Goal: Task Accomplishment & Management: Complete application form

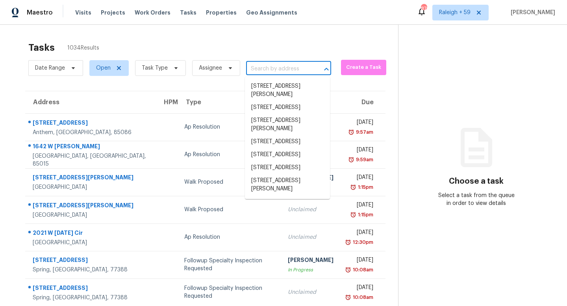
click at [271, 71] on input "text" at bounding box center [277, 69] width 63 height 12
paste input "263 White Pine Way NW, Marietta, GA, 30064"
type input "263 White Pine Way NW, Marietta, GA, 30064"
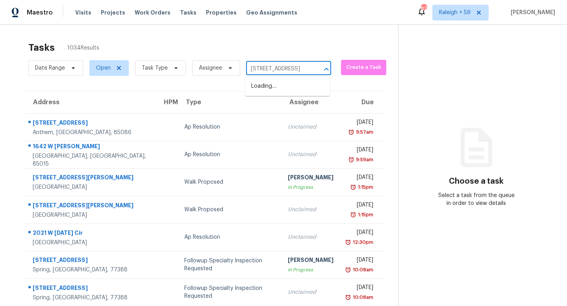
scroll to position [0, 58]
click at [275, 89] on li "[STREET_ADDRESS]" at bounding box center [287, 86] width 85 height 13
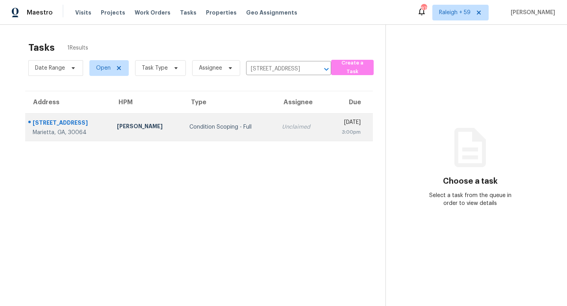
click at [282, 130] on div "Unclaimed" at bounding box center [301, 127] width 38 height 8
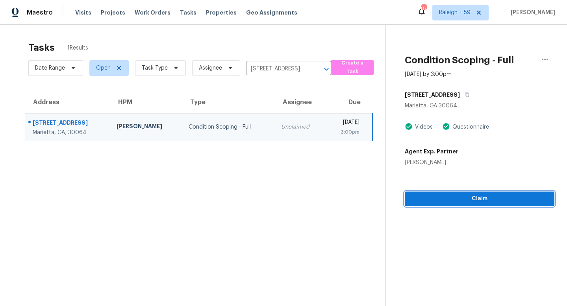
click at [418, 199] on span "Claim" at bounding box center [479, 199] width 137 height 10
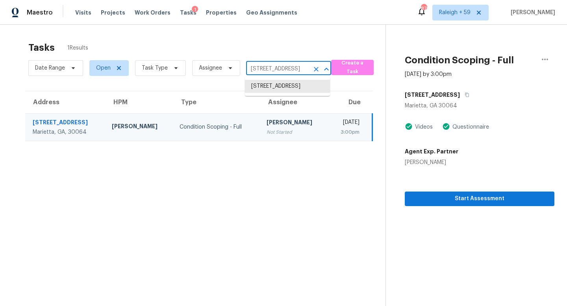
click at [305, 70] on input "[STREET_ADDRESS]" at bounding box center [277, 69] width 63 height 12
paste input "1738 Brandon Sq, Lawrenceville, GA, 3004"
type input "1738 Brandon Sq, Lawrenceville, GA, 30044"
click at [286, 93] on li "1738 Brandon Sq, Lawrenceville, GA 30044" at bounding box center [287, 90] width 85 height 21
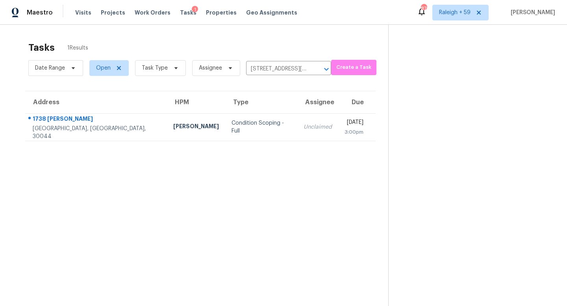
click at [297, 133] on td "Unclaimed" at bounding box center [317, 127] width 41 height 28
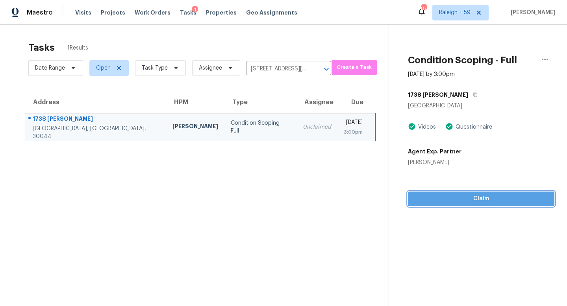
click at [434, 196] on span "Claim" at bounding box center [481, 199] width 134 height 10
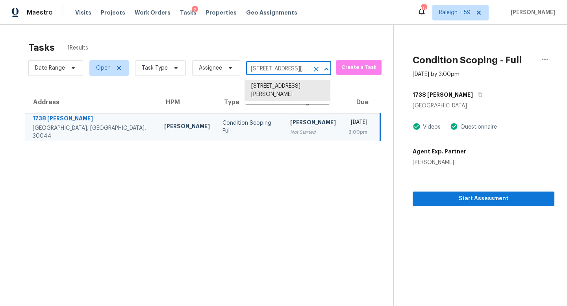
click at [283, 72] on input "1738 Brandon Sq, Lawrenceville, GA 30044" at bounding box center [277, 69] width 63 height 12
paste input "20 Crooked Creek Way, Covington, GA, 30016"
type input "20 Crooked Creek Way, Covington, GA, 30016"
click at [281, 93] on li "20 Crooked Creek Way, Covington, GA 30016" at bounding box center [287, 86] width 85 height 13
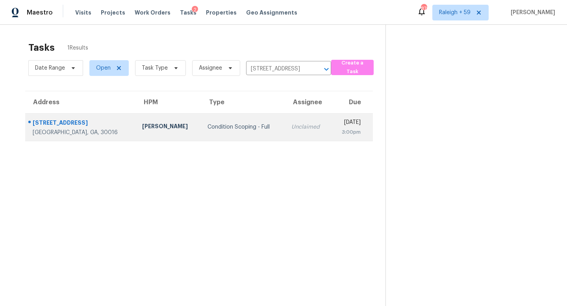
click at [228, 135] on td "Condition Scoping - Full" at bounding box center [243, 127] width 84 height 28
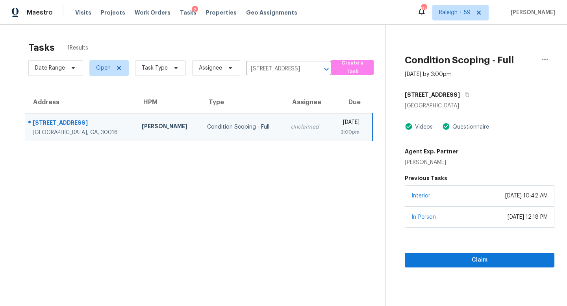
click at [435, 207] on div "In-Person November 02, 2021 at 12:18 PM" at bounding box center [480, 217] width 150 height 21
drag, startPoint x: 452, startPoint y: 259, endPoint x: 446, endPoint y: 243, distance: 16.5
click at [452, 259] on span "Claim" at bounding box center [479, 261] width 137 height 10
click at [277, 65] on input "20 Crooked Creek Way, Covington, GA 30016" at bounding box center [277, 69] width 63 height 12
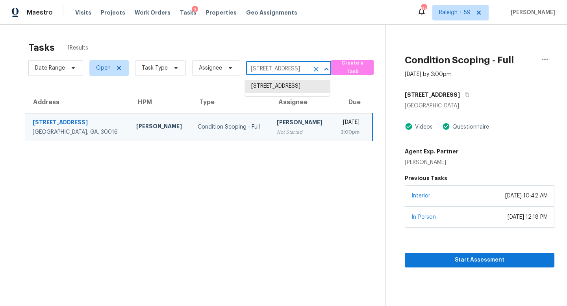
paste input "79 Water View Dr, Stockbridge, GA, 30281"
type input "79 Water View Dr, Stockbridge, GA, 30281"
click at [277, 93] on li "79 Water View Dr, Stockbridge, GA 30281" at bounding box center [287, 86] width 85 height 13
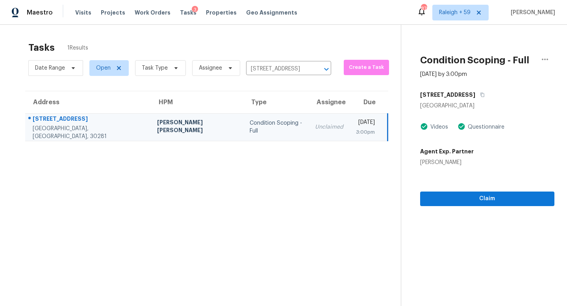
click at [450, 215] on section "Condition Scoping - Full Aug 25th 2025 by 3:00pm 79 Water View Dr Stockbridge, …" at bounding box center [478, 178] width 154 height 306
click at [456, 205] on button "Claim" at bounding box center [487, 199] width 134 height 15
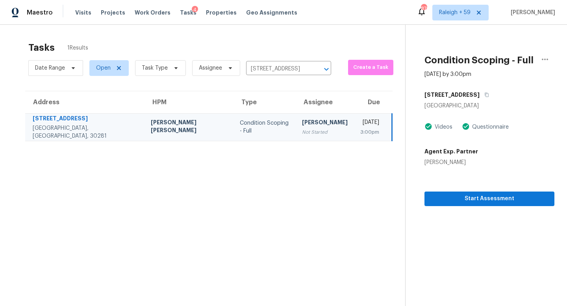
click at [283, 62] on div "Date Range Open Task Type Assignee 79 Water View Dr, Stockbridge, GA 30281 ​" at bounding box center [179, 68] width 303 height 20
click at [282, 69] on input "79 Water View Dr, Stockbridge, GA 30281" at bounding box center [277, 69] width 63 height 12
paste input "6252 Wellington Dr, Union City, GA, 3029"
type input "6252 Wellington Dr, Union City, GA, 30291"
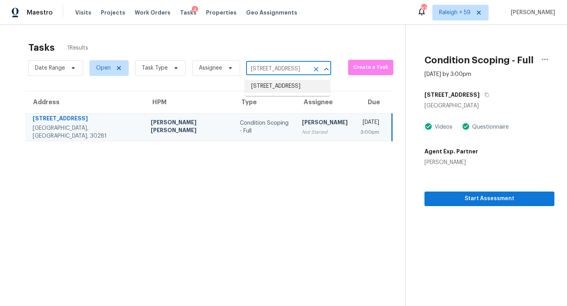
click at [286, 89] on li "6252 Wellington Dr, Union City, GA 30291" at bounding box center [287, 86] width 85 height 13
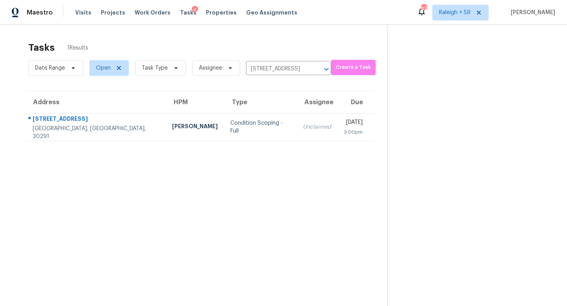
click at [303, 128] on div "Unclaimed" at bounding box center [317, 127] width 28 height 8
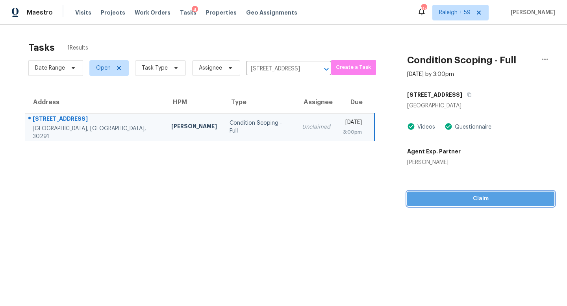
click at [431, 202] on span "Claim" at bounding box center [480, 199] width 135 height 10
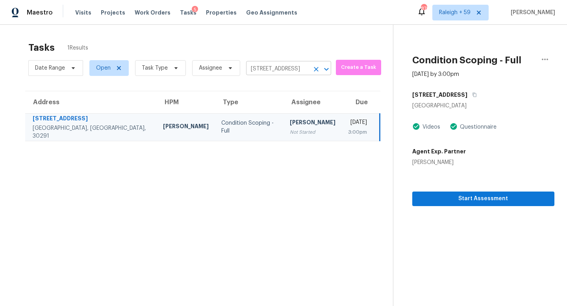
click at [284, 68] on input "6252 Wellington Dr, Union City, GA 30291" at bounding box center [277, 69] width 63 height 12
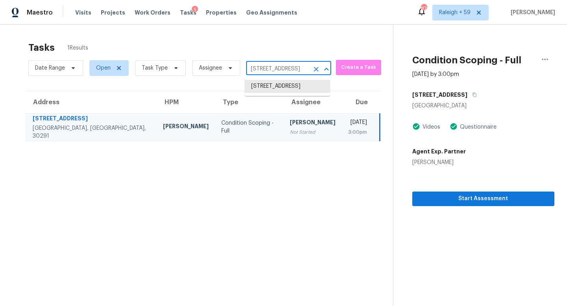
paste input "4420 Quartz Ct, Lakeland, FL, 3381"
type input "4420 Quartz Ct, Lakeland, FL, 33811"
click at [283, 91] on li "4420 Quartz Ct, Lakeland, FL 33811" at bounding box center [287, 86] width 85 height 13
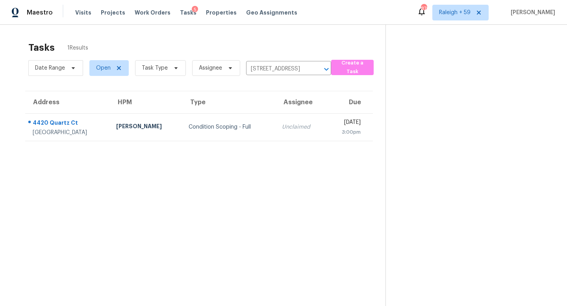
click at [276, 132] on td "Unclaimed" at bounding box center [301, 127] width 51 height 28
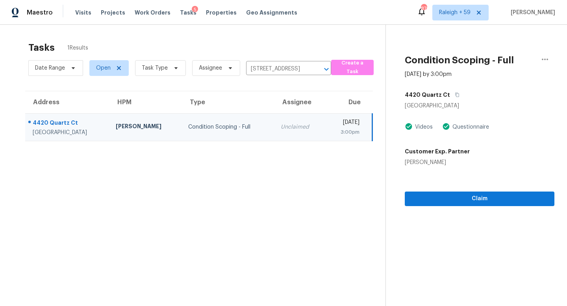
click at [430, 208] on section "Condition Scoping - Full Aug 25th 2025 by 3:00pm 4420 Quartz Ct Lakeland, FL 33…" at bounding box center [470, 178] width 169 height 306
drag, startPoint x: 429, startPoint y: 206, endPoint x: 423, endPoint y: 203, distance: 6.2
click at [428, 206] on button "Claim" at bounding box center [480, 199] width 150 height 15
click at [271, 67] on input "4420 Quartz Ct, Lakeland, FL 33811" at bounding box center [277, 69] width 63 height 12
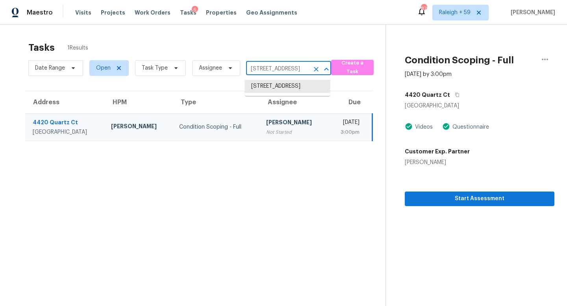
paste input "16316 Bridgeglade Ln, Lithia, FL, 33547"
type input "16316 Bridgeglade Ln, Lithia, FL, 33547"
click at [271, 93] on li "16316 Bridgeglade Ln, Lithia, FL 33547" at bounding box center [287, 86] width 85 height 13
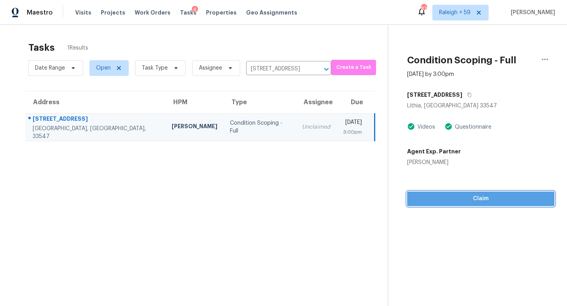
drag, startPoint x: 421, startPoint y: 200, endPoint x: 418, endPoint y: 197, distance: 4.5
click at [421, 200] on span "Claim" at bounding box center [480, 199] width 135 height 10
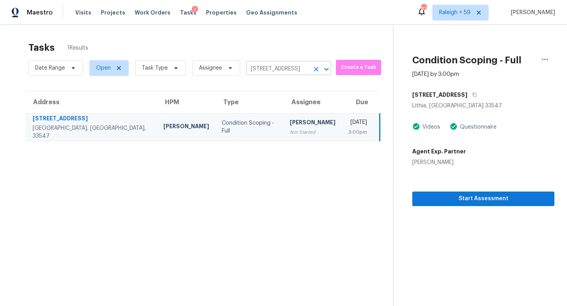
click at [280, 69] on input "16316 Bridgeglade Ln, Lithia, FL 33547" at bounding box center [277, 69] width 63 height 12
paste input "4803 Scottburgh Glen Dr, Wimauma, FL, 33598"
type input "14803 Scottburgh Glen Dr, Wimauma, FL, 33598"
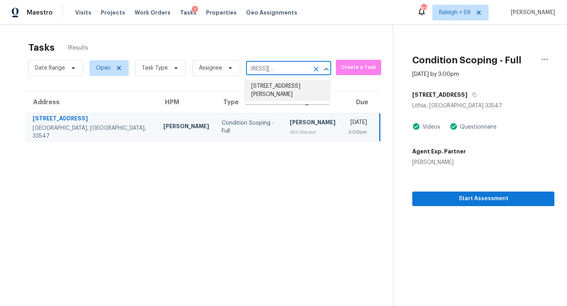
click at [273, 96] on li "14803 Scottburgh Glen Dr, Wimauma, FL 33598" at bounding box center [287, 90] width 85 height 21
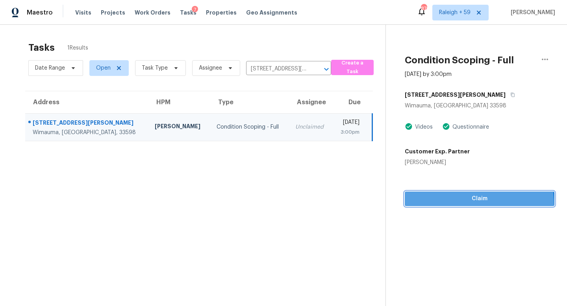
click at [436, 205] on button "Claim" at bounding box center [480, 199] width 150 height 15
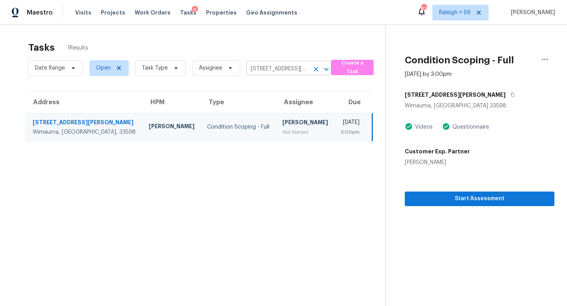
click at [299, 64] on input "14803 Scottburgh Glen Dr, Wimauma, FL 33598" at bounding box center [277, 69] width 63 height 12
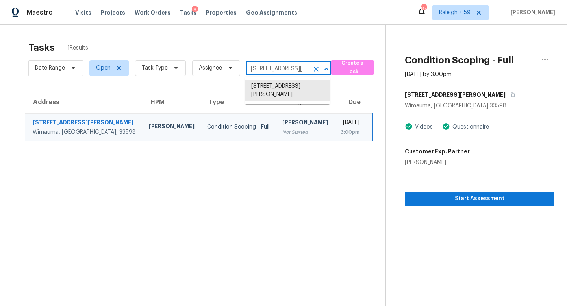
paste input "0823 106th St, Largo, FL, 33773"
type input "10823 106th St, Largo, FL, 33773"
click at [291, 87] on li "10823 106th St, Largo, FL 33773" at bounding box center [287, 86] width 85 height 13
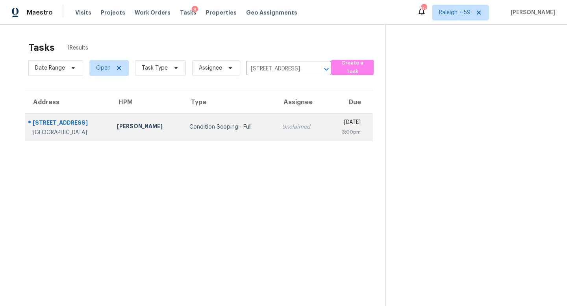
click at [276, 117] on td "Unclaimed" at bounding box center [301, 127] width 51 height 28
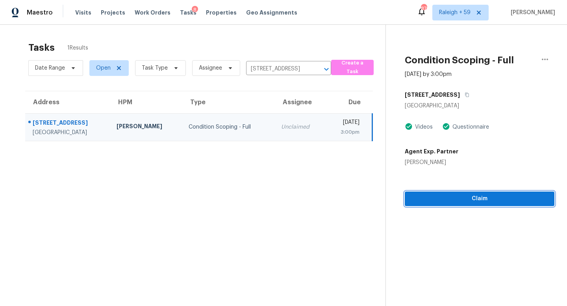
click at [460, 198] on span "Claim" at bounding box center [479, 199] width 137 height 10
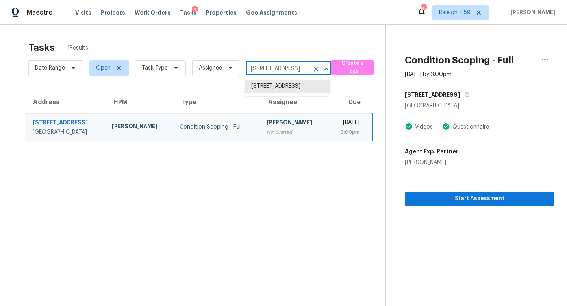
click at [280, 69] on input "10823 106th St, Largo, FL 33773" at bounding box center [277, 69] width 63 height 12
paste input "3243 De Carlo Ln, Jacksonville, FL, 32277"
type input "3243 De Carlo Ln, Jacksonville, FL, 32277"
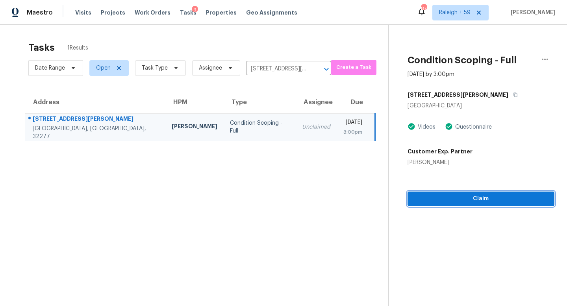
click at [436, 198] on span "Claim" at bounding box center [481, 199] width 135 height 10
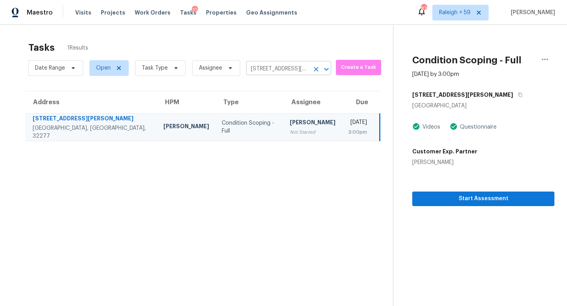
click at [269, 71] on input "3243 De Carlo Ln, Jacksonville, FL 32277" at bounding box center [277, 69] width 63 height 12
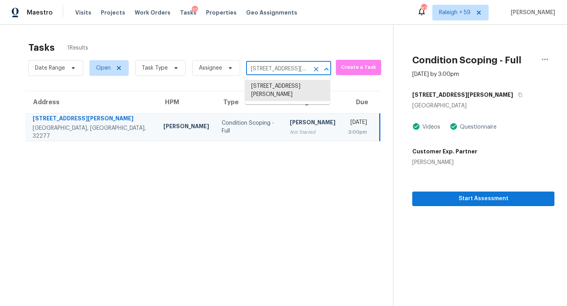
paste input "7740 Sandra Ln, Raleigh, NC, 27615"
type input "7740 Sandra Ln, Raleigh, NC, 27615"
click at [275, 91] on li "7740 Sandra Ln, Raleigh, NC 27615" at bounding box center [287, 90] width 85 height 21
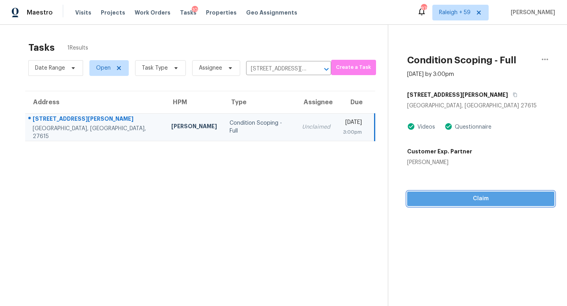
click at [426, 201] on span "Claim" at bounding box center [480, 199] width 135 height 10
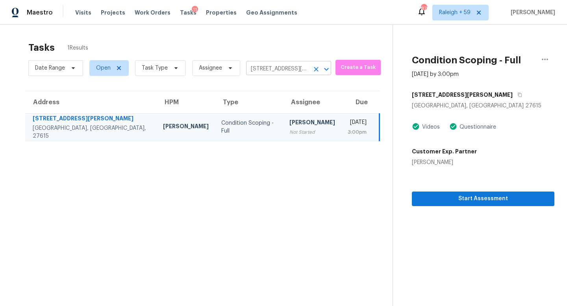
click at [302, 74] on input "7740 Sandra Ln, Raleigh, NC 27615" at bounding box center [277, 69] width 63 height 12
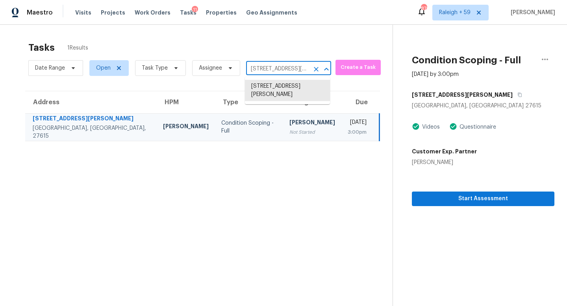
paste input "3003 Desmond Woods Dr, Greensboro, NC, 2740"
type input "3003 Desmond Woods Dr, Greensboro, NC, 27405"
click at [284, 87] on li "3003 Desmond Woods Dr, Greensboro, NC 27405" at bounding box center [287, 90] width 85 height 21
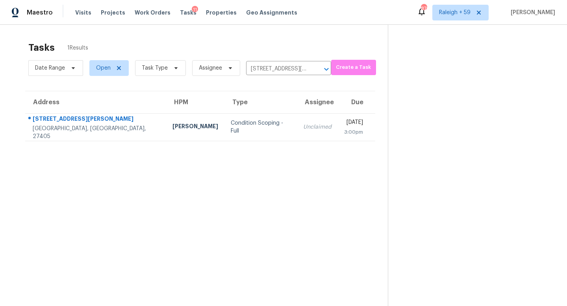
click at [297, 122] on td "Unclaimed" at bounding box center [317, 127] width 41 height 28
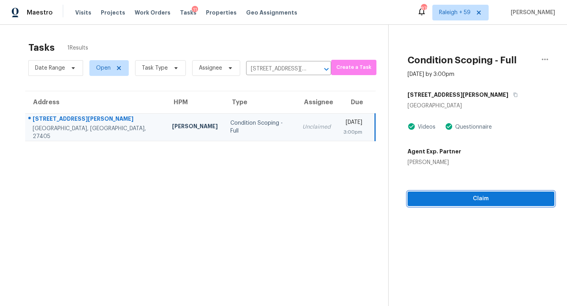
click at [430, 197] on span "Claim" at bounding box center [481, 199] width 134 height 10
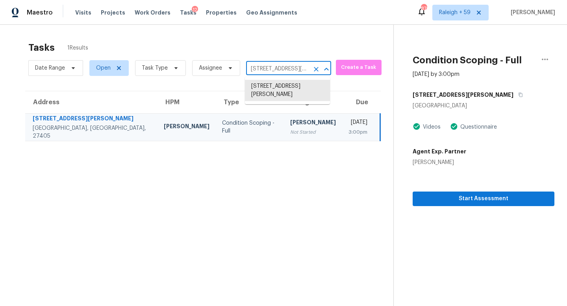
click at [291, 72] on input "3003 Desmond Woods Dr, Greensboro, NC 27405" at bounding box center [277, 69] width 63 height 12
paste input "1830 Butterfly Ln, Charlotte, NC, 28269"
type input "1830 Butterfly Ln, Charlotte, NC, 28269"
click at [288, 87] on li "1830 Butterfly Ln, Charlotte, NC 28269" at bounding box center [287, 86] width 85 height 13
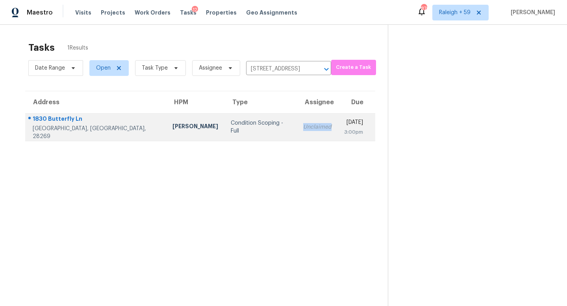
click at [303, 131] on div "Unclaimed" at bounding box center [317, 127] width 28 height 8
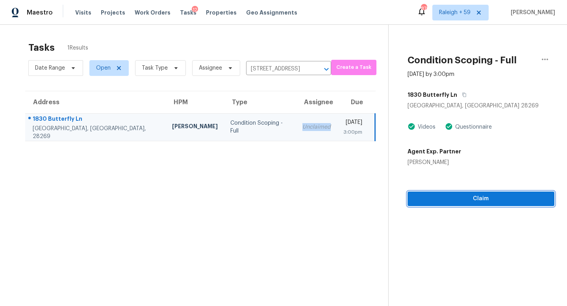
click at [447, 205] on button "Claim" at bounding box center [481, 199] width 147 height 15
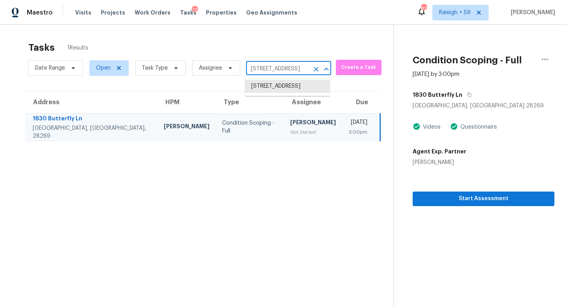
click at [281, 72] on input "1830 Butterfly Ln, Charlotte, NC 28269" at bounding box center [277, 69] width 63 height 12
paste input "207 Lake Forest Dr, Grand Prairie, TX, 75052"
type input "1207 Lake Forest Dr, Grand Prairie, TX, 75052"
click at [291, 93] on li "1207 Lake Forest Dr, Grand Prairie, TX 75052" at bounding box center [287, 86] width 85 height 13
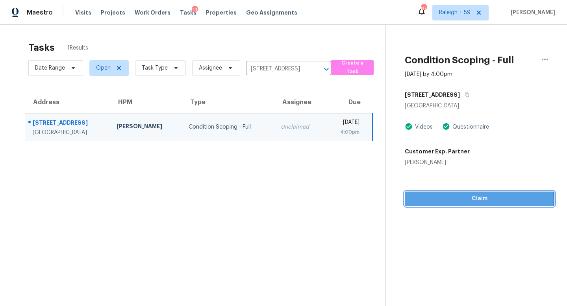
click at [442, 200] on span "Claim" at bounding box center [479, 199] width 137 height 10
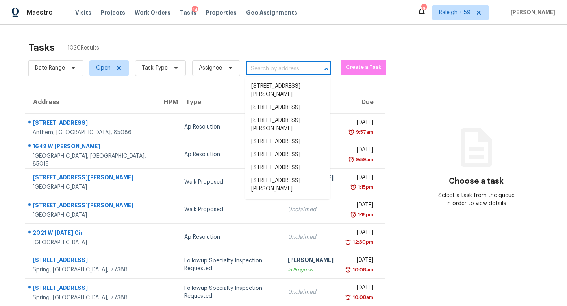
click at [280, 68] on input "text" at bounding box center [277, 69] width 63 height 12
paste input "[STREET_ADDRESS]"
type input "[STREET_ADDRESS]"
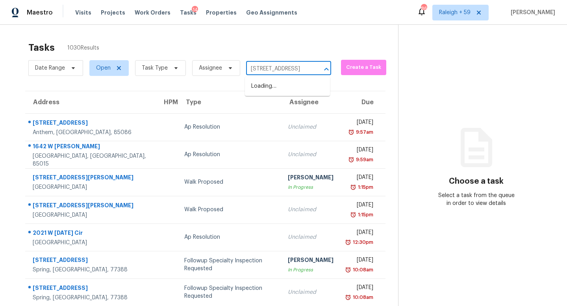
scroll to position [0, 57]
click at [274, 85] on li "[STREET_ADDRESS]" at bounding box center [287, 86] width 85 height 13
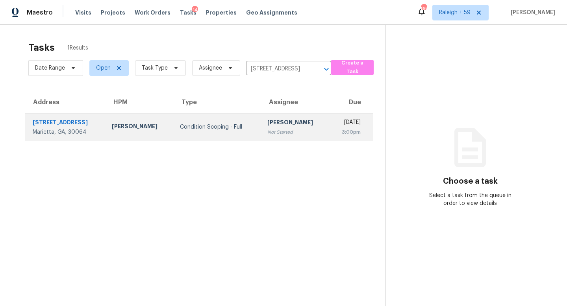
click at [267, 124] on div "[PERSON_NAME]" at bounding box center [295, 124] width 56 height 10
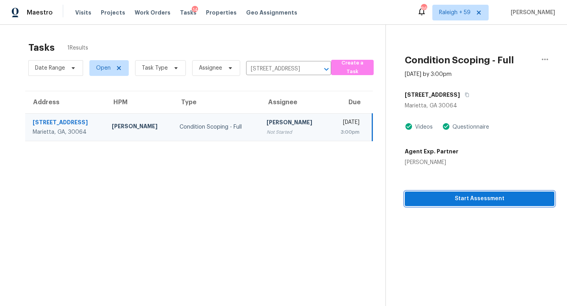
click at [454, 199] on span "Start Assessment" at bounding box center [479, 199] width 137 height 10
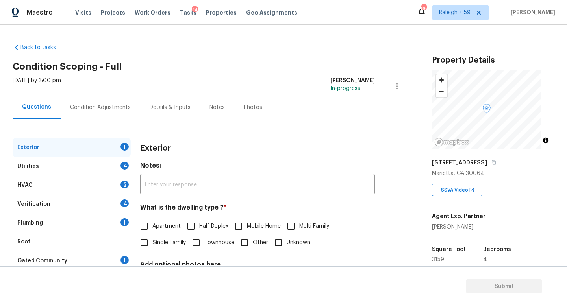
click at [161, 250] on label "Single Family" at bounding box center [161, 243] width 50 height 17
click at [152, 250] on input "Single Family" at bounding box center [144, 243] width 17 height 17
checkbox input "true"
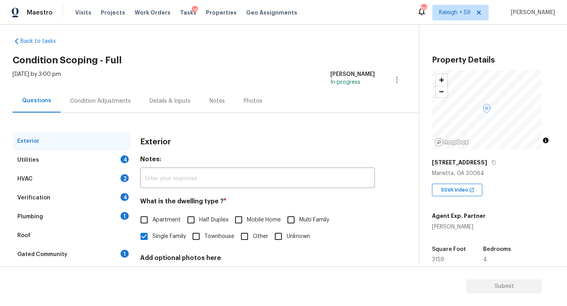
click at [164, 103] on div "Details & Inputs" at bounding box center [170, 101] width 41 height 8
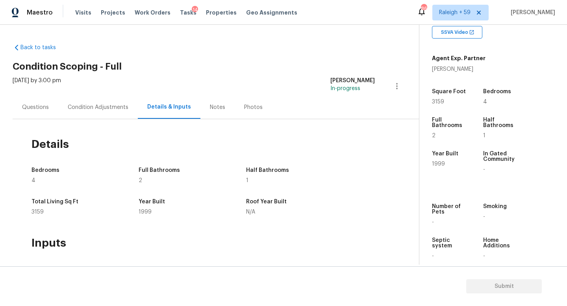
click at [45, 113] on div "Questions" at bounding box center [36, 107] width 46 height 23
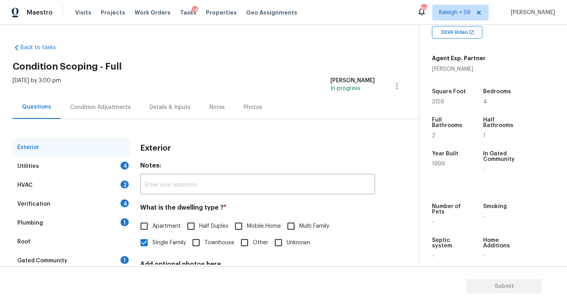
scroll to position [13, 0]
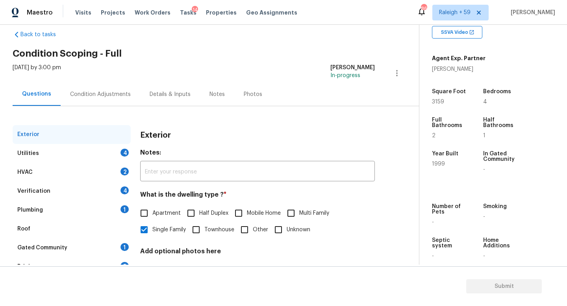
click at [121, 209] on div "1" at bounding box center [125, 210] width 8 height 8
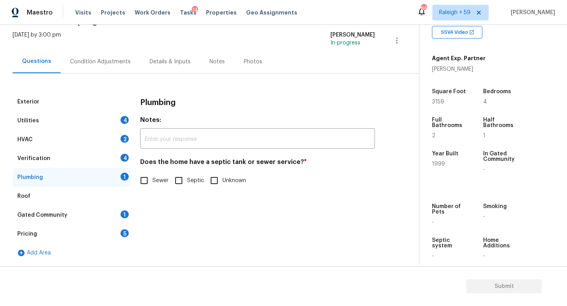
scroll to position [52, 0]
click at [153, 180] on label "Sewer" at bounding box center [152, 180] width 33 height 17
click at [152, 180] on input "Sewer" at bounding box center [144, 180] width 17 height 17
checkbox input "true"
click at [108, 208] on div "Gated Community 1" at bounding box center [72, 215] width 118 height 19
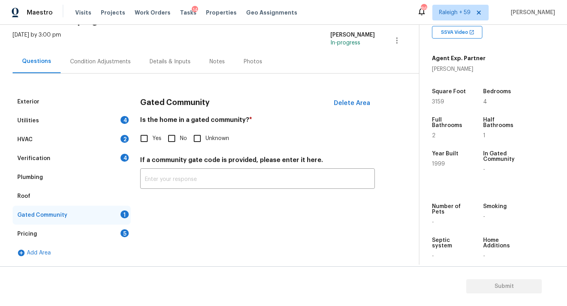
click at [182, 135] on span "No" at bounding box center [183, 139] width 7 height 8
click at [180, 135] on input "No" at bounding box center [171, 138] width 17 height 17
checkbox input "true"
click at [176, 67] on div "Details & Inputs" at bounding box center [170, 61] width 60 height 23
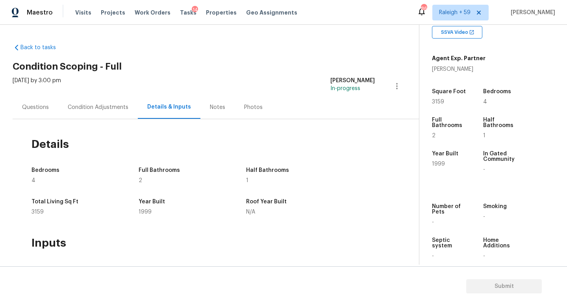
click at [37, 104] on div "Questions" at bounding box center [35, 108] width 27 height 8
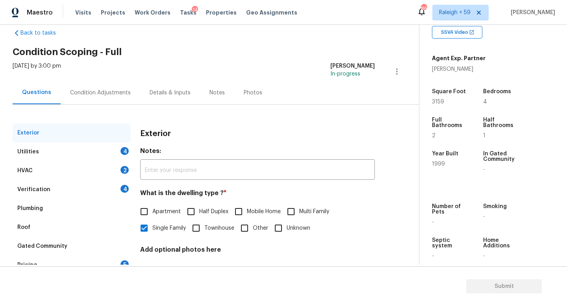
scroll to position [67, 0]
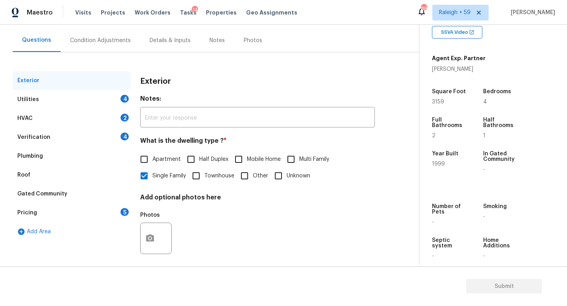
click at [109, 212] on div "Pricing 5" at bounding box center [72, 213] width 118 height 19
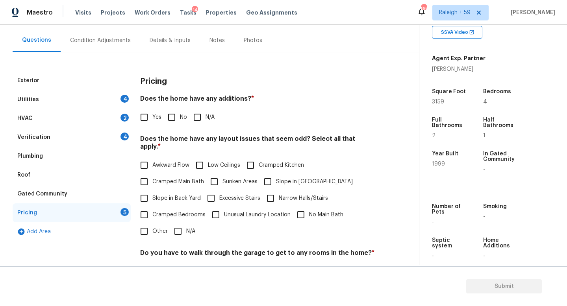
click at [176, 118] on input "No" at bounding box center [171, 117] width 17 height 17
checkbox input "true"
drag, startPoint x: 175, startPoint y: 228, endPoint x: 184, endPoint y: 229, distance: 9.1
click at [175, 228] on input "N/A" at bounding box center [178, 231] width 17 height 17
checkbox input "true"
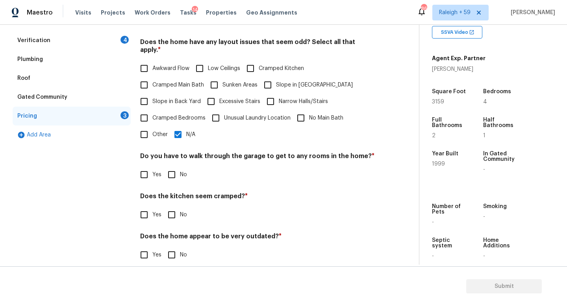
scroll to position [180, 0]
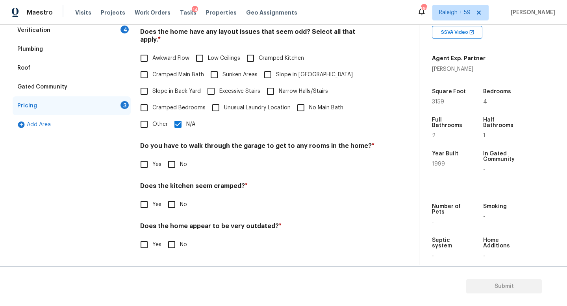
click at [182, 165] on label "No" at bounding box center [175, 164] width 24 height 17
click at [180, 165] on input "No" at bounding box center [171, 164] width 17 height 17
checkbox input "true"
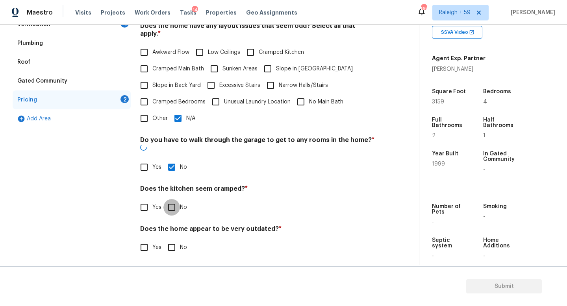
click at [178, 201] on input "No" at bounding box center [171, 207] width 17 height 17
checkbox input "true"
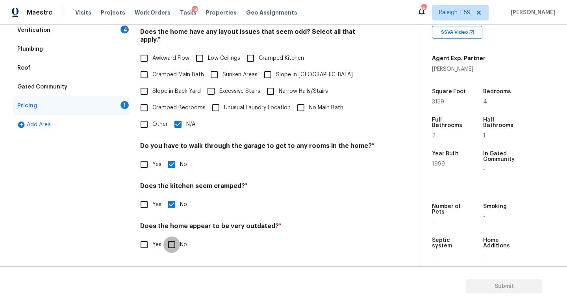
click at [175, 237] on input "No" at bounding box center [171, 245] width 17 height 17
checkbox input "true"
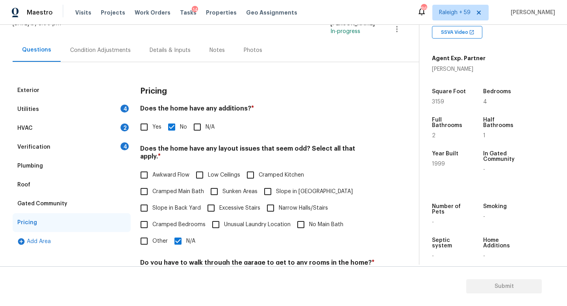
scroll to position [18, 0]
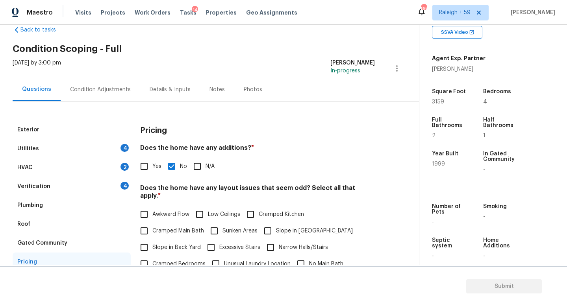
click at [107, 182] on div "Verification 4" at bounding box center [72, 186] width 118 height 19
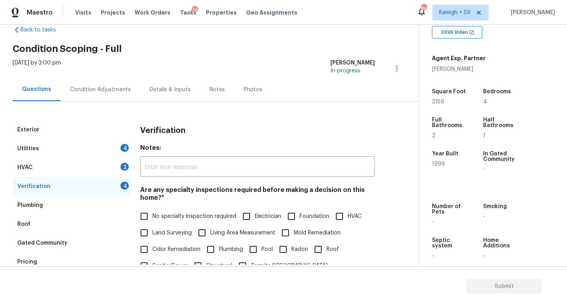
click at [157, 219] on span "No specialty inspection required" at bounding box center [194, 217] width 84 height 8
click at [152, 219] on input "No specialty inspection required" at bounding box center [144, 216] width 17 height 17
checkbox input "true"
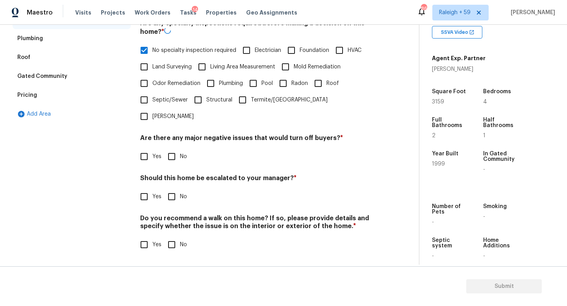
scroll to position [190, 0]
click at [172, 148] on input "No" at bounding box center [171, 156] width 17 height 17
checkbox input "true"
click at [168, 192] on input "No" at bounding box center [171, 197] width 17 height 17
checkbox input "true"
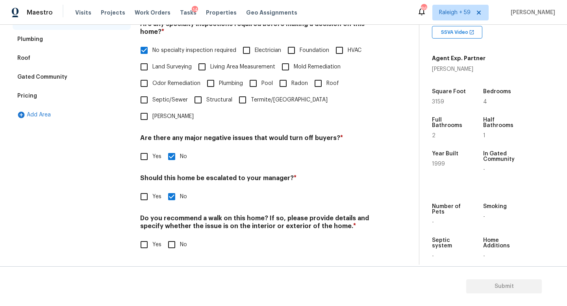
click at [184, 244] on label "No" at bounding box center [175, 245] width 24 height 17
click at [180, 244] on input "No" at bounding box center [171, 245] width 17 height 17
checkbox input "true"
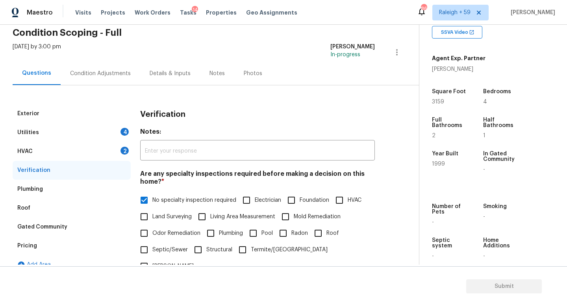
scroll to position [0, 0]
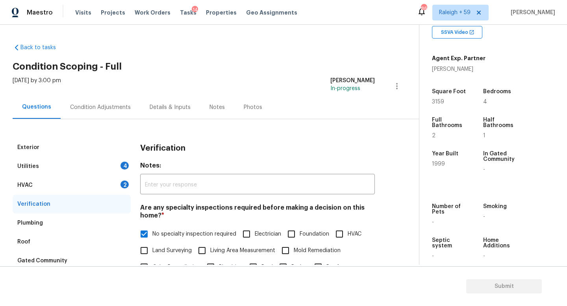
click at [119, 168] on div "Utilities 4" at bounding box center [72, 166] width 118 height 19
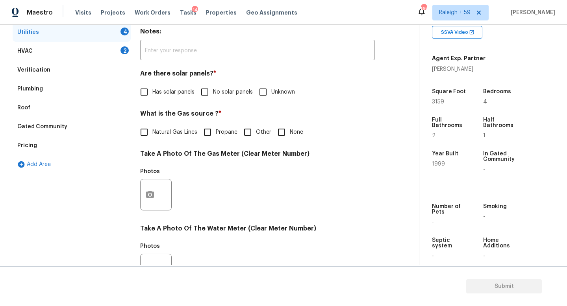
scroll to position [168, 0]
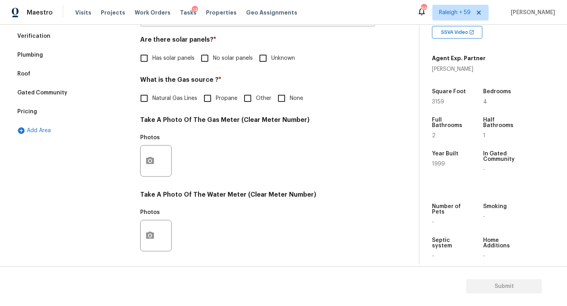
click at [226, 59] on span "No solar panels" at bounding box center [233, 58] width 40 height 8
click at [213, 59] on input "No solar panels" at bounding box center [205, 58] width 17 height 17
checkbox input "true"
click at [171, 102] on span "Natural Gas Lines" at bounding box center [174, 99] width 45 height 8
click at [152, 102] on input "Natural Gas Lines" at bounding box center [144, 98] width 17 height 17
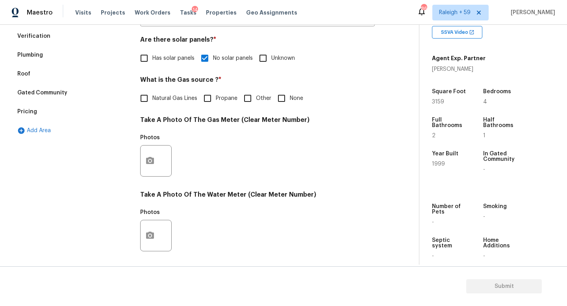
checkbox input "true"
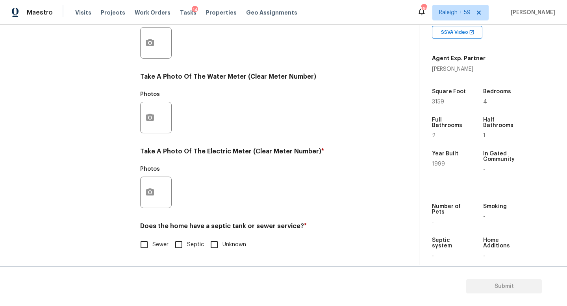
scroll to position [292, 0]
click at [134, 198] on div "Exterior Utilities 2 HVAC 2 Verification Plumbing Roof Gated Community Pricing …" at bounding box center [206, 57] width 387 height 411
click at [151, 188] on icon "button" at bounding box center [149, 192] width 9 height 9
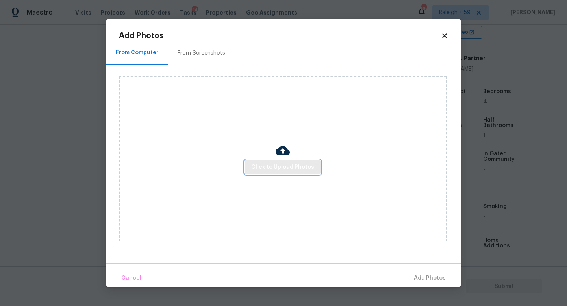
click at [285, 173] on button "Click to Upload Photos" at bounding box center [283, 167] width 76 height 15
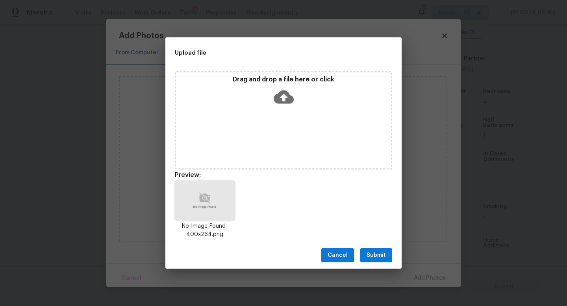
click at [388, 251] on button "Submit" at bounding box center [376, 255] width 32 height 15
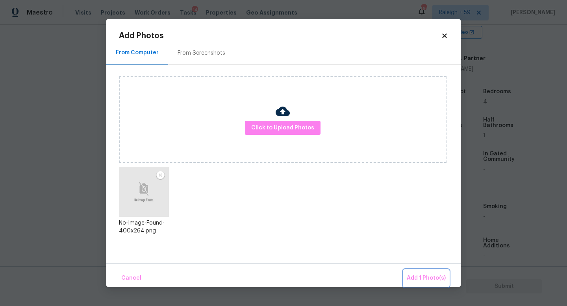
click at [428, 278] on span "Add 1 Photo(s)" at bounding box center [426, 279] width 39 height 10
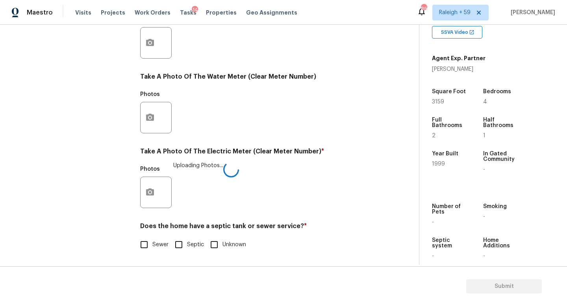
click at [155, 241] on span "Sewer" at bounding box center [160, 245] width 16 height 8
click at [152, 238] on input "Sewer" at bounding box center [144, 245] width 17 height 17
checkbox input "true"
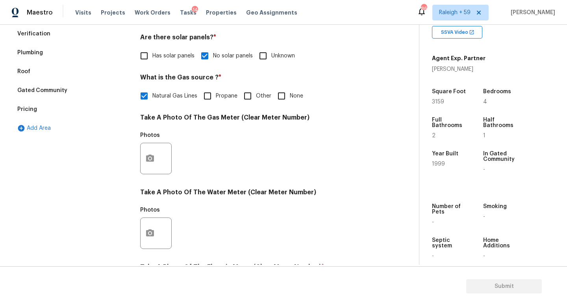
scroll to position [0, 0]
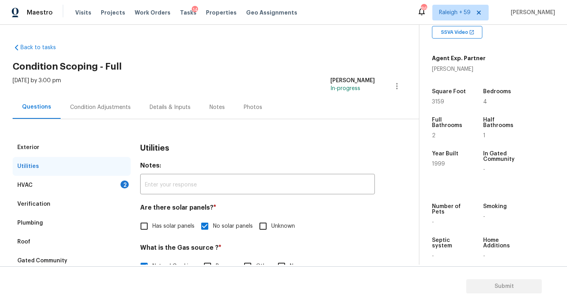
click at [109, 113] on div "Condition Adjustments" at bounding box center [101, 107] width 80 height 23
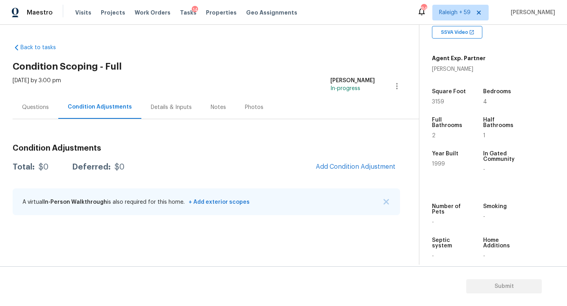
click at [56, 112] on div "Questions" at bounding box center [36, 107] width 46 height 23
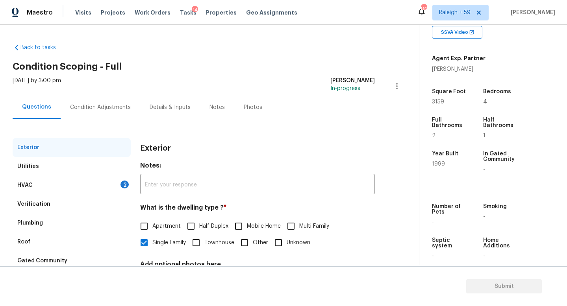
click at [94, 109] on div "Condition Adjustments" at bounding box center [100, 108] width 61 height 8
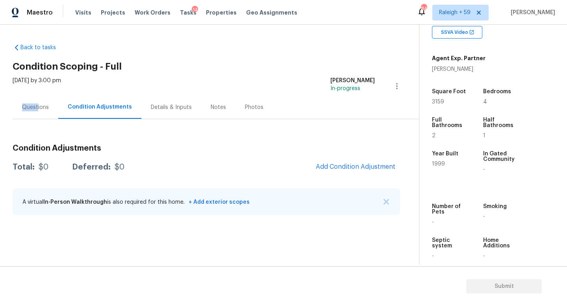
drag, startPoint x: 37, startPoint y: 104, endPoint x: 41, endPoint y: 102, distance: 4.5
click at [39, 101] on div "Questions" at bounding box center [36, 107] width 46 height 23
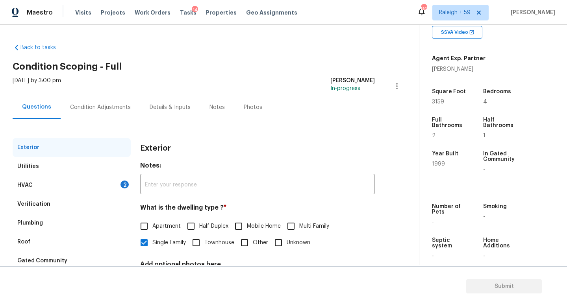
click at [107, 104] on div "Condition Adjustments" at bounding box center [100, 108] width 61 height 8
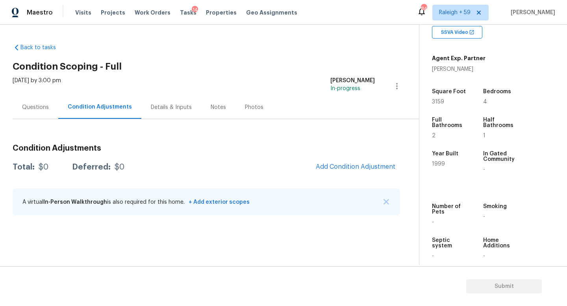
click at [38, 108] on div "Questions" at bounding box center [35, 108] width 27 height 8
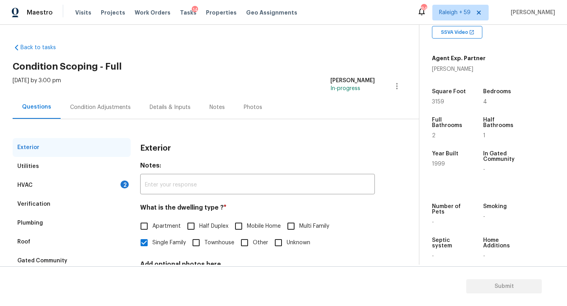
click at [95, 111] on div "Condition Adjustments" at bounding box center [101, 107] width 80 height 23
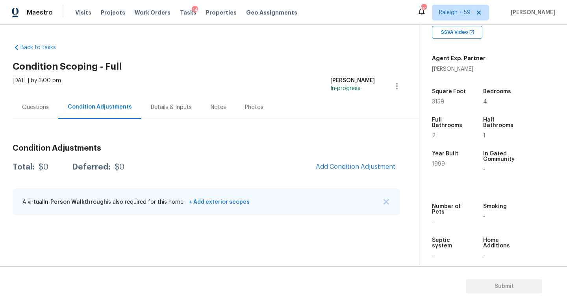
click at [49, 113] on div "Questions" at bounding box center [36, 107] width 46 height 23
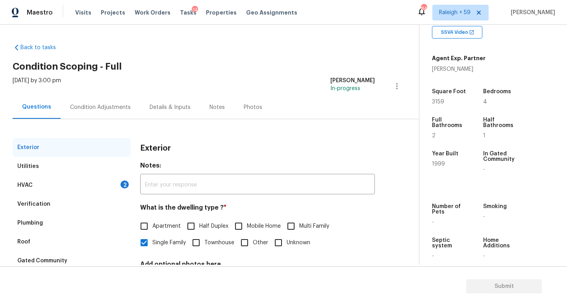
click at [101, 114] on div "Condition Adjustments" at bounding box center [101, 107] width 80 height 23
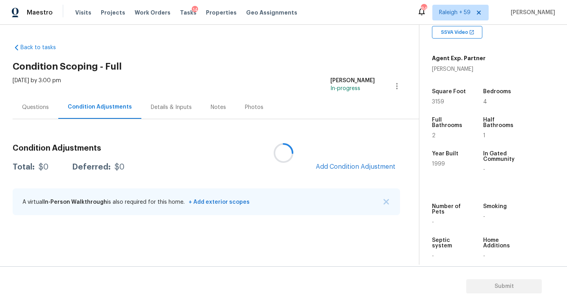
click at [43, 112] on div at bounding box center [283, 153] width 567 height 306
click at [111, 111] on div "Condition Adjustments" at bounding box center [100, 107] width 64 height 8
click at [41, 109] on div "Questions" at bounding box center [35, 108] width 27 height 8
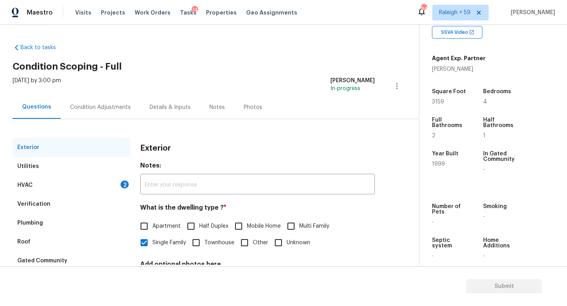
click at [101, 109] on div "Condition Adjustments" at bounding box center [100, 108] width 61 height 8
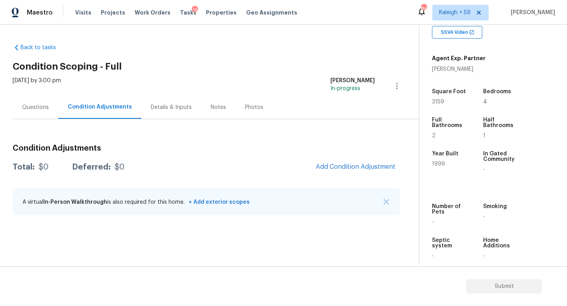
click at [14, 104] on div "Questions" at bounding box center [36, 107] width 46 height 23
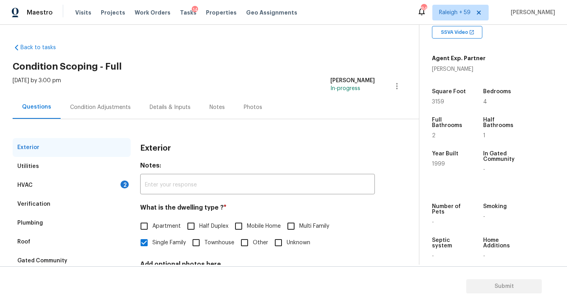
click at [85, 109] on div "Condition Adjustments" at bounding box center [100, 108] width 61 height 8
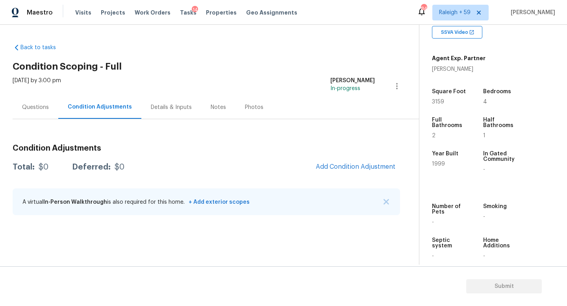
click at [21, 106] on div "Questions" at bounding box center [36, 107] width 46 height 23
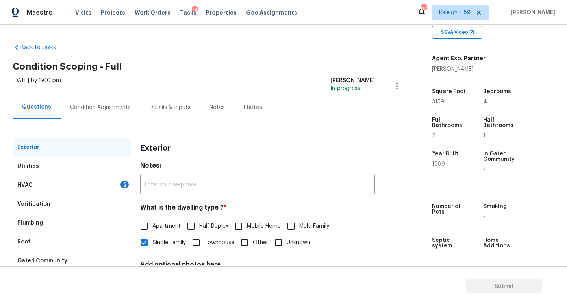
click at [108, 107] on div "Condition Adjustments" at bounding box center [100, 108] width 61 height 8
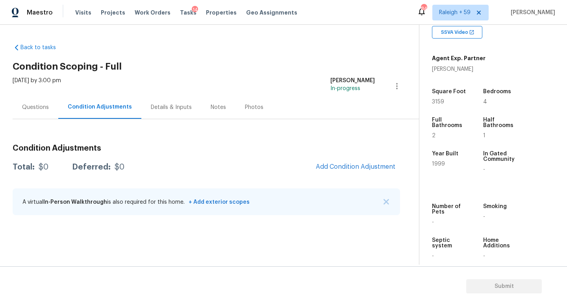
click at [30, 107] on div "Questions" at bounding box center [35, 108] width 27 height 8
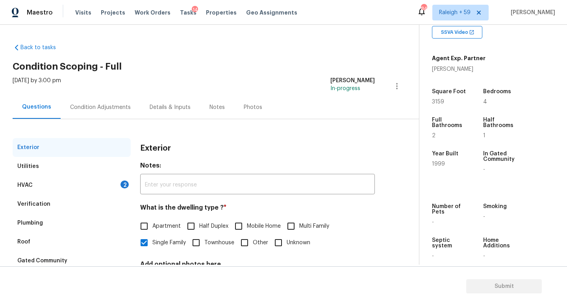
click at [108, 187] on div "HVAC 2" at bounding box center [72, 185] width 118 height 19
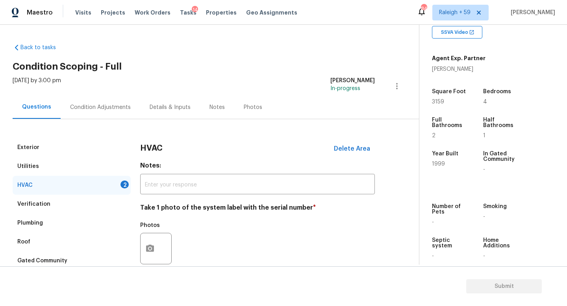
click at [87, 145] on div "Exterior" at bounding box center [72, 147] width 118 height 19
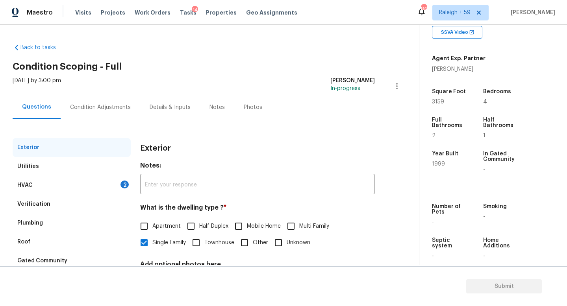
click at [91, 184] on div "HVAC 2" at bounding box center [72, 185] width 118 height 19
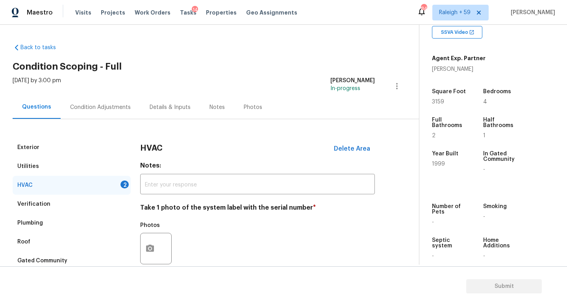
click at [103, 115] on div "Condition Adjustments" at bounding box center [101, 107] width 80 height 23
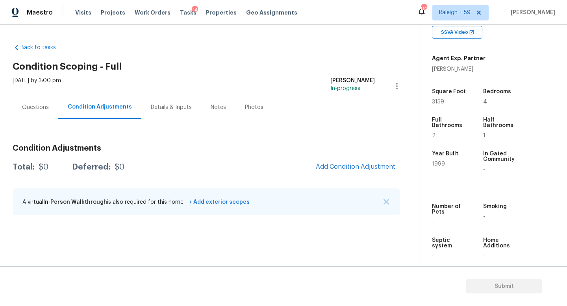
click at [38, 107] on div "Questions" at bounding box center [35, 108] width 27 height 8
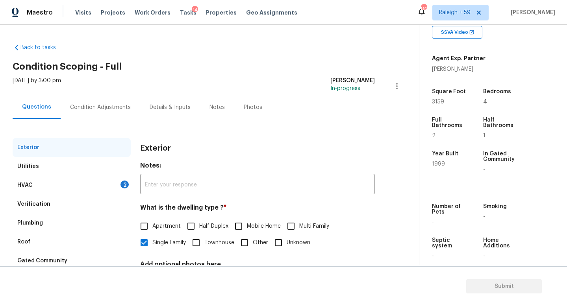
click at [45, 108] on div "Questions" at bounding box center [36, 107] width 29 height 8
click at [33, 106] on div "Questions" at bounding box center [36, 107] width 29 height 8
click at [86, 109] on div "Condition Adjustments" at bounding box center [100, 108] width 61 height 8
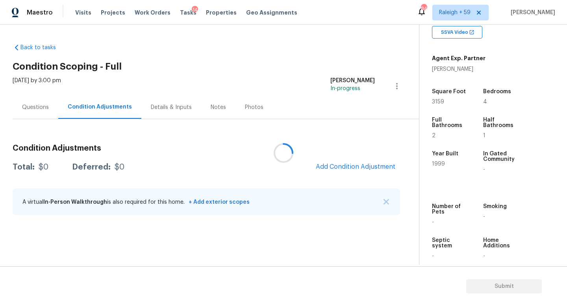
click at [20, 106] on div "Questions" at bounding box center [36, 107] width 46 height 23
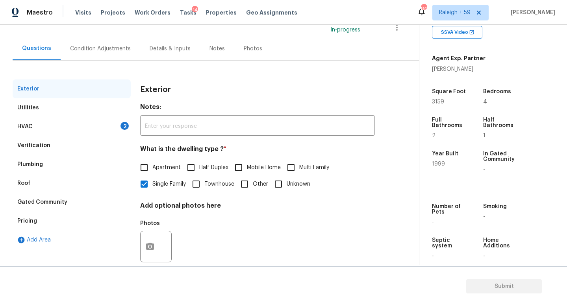
scroll to position [79, 0]
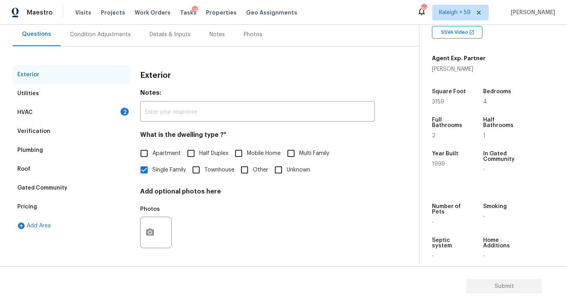
click at [105, 122] on div "Verification" at bounding box center [72, 131] width 118 height 19
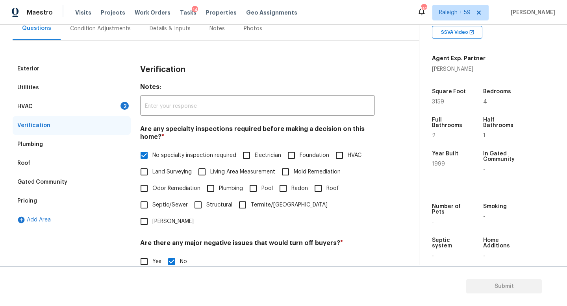
click at [110, 111] on div "HVAC 2" at bounding box center [72, 106] width 118 height 19
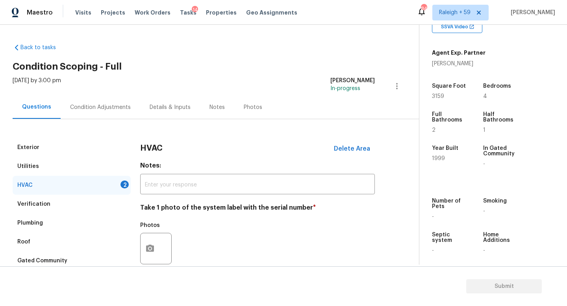
scroll to position [179, 0]
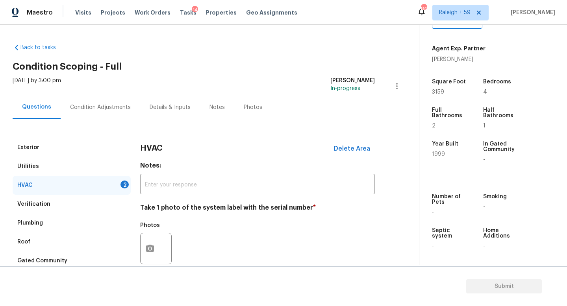
click at [117, 109] on div "Condition Adjustments" at bounding box center [100, 108] width 61 height 8
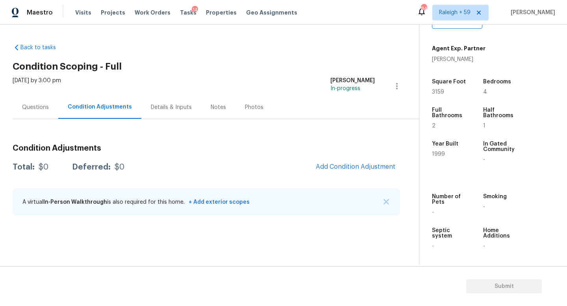
click at [43, 102] on div "Questions" at bounding box center [36, 107] width 46 height 23
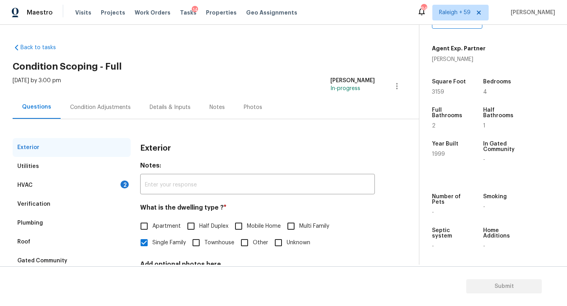
click at [86, 107] on div "Condition Adjustments" at bounding box center [100, 108] width 61 height 8
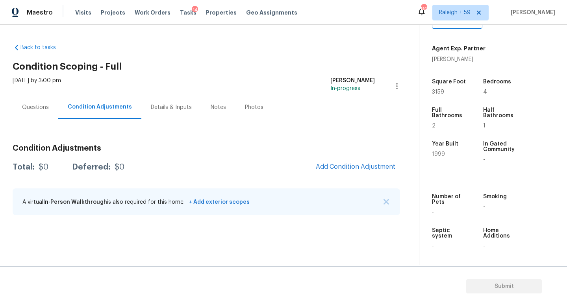
drag, startPoint x: 32, startPoint y: 110, endPoint x: 48, endPoint y: 109, distance: 15.4
click at [33, 109] on div "Questions" at bounding box center [35, 108] width 27 height 8
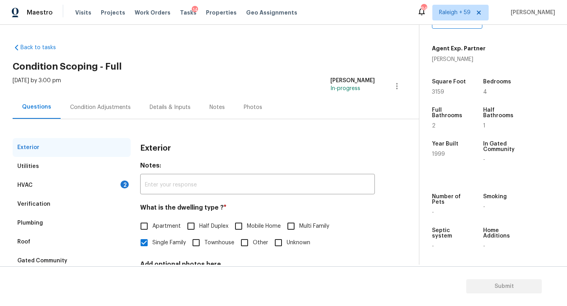
click at [74, 106] on div "Condition Adjustments" at bounding box center [100, 108] width 61 height 8
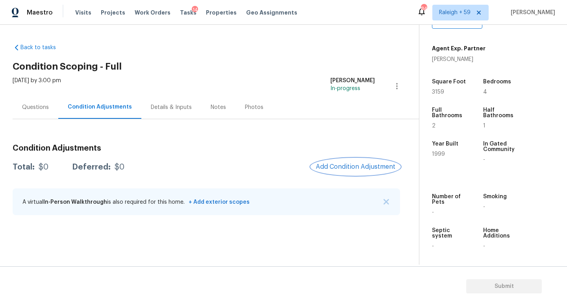
click at [356, 168] on span "Add Condition Adjustment" at bounding box center [356, 166] width 80 height 7
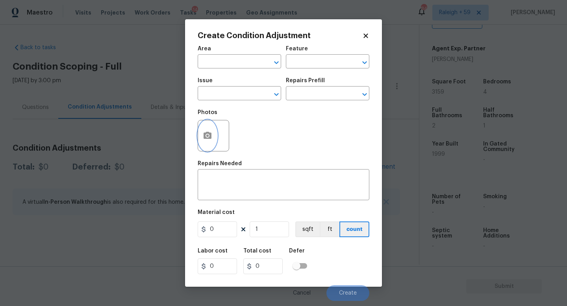
click at [202, 136] on button "button" at bounding box center [207, 136] width 19 height 31
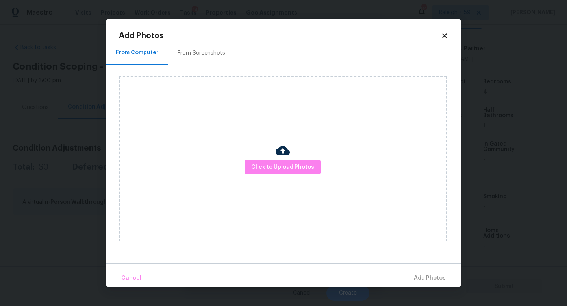
click at [273, 159] on div "Click to Upload Photos" at bounding box center [283, 158] width 328 height 165
click at [272, 159] on div "Click to Upload Photos" at bounding box center [283, 158] width 328 height 165
click at [271, 160] on button "Click to Upload Photos" at bounding box center [283, 167] width 76 height 15
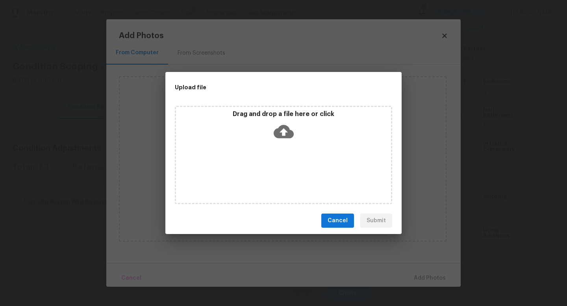
click at [271, 160] on div "Drag and drop a file here or click" at bounding box center [283, 155] width 217 height 98
